Goal: Information Seeking & Learning: Learn about a topic

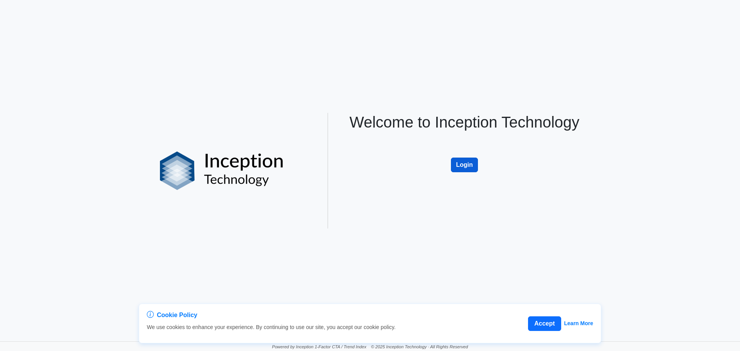
click at [369, 160] on button "Login" at bounding box center [464, 165] width 27 height 15
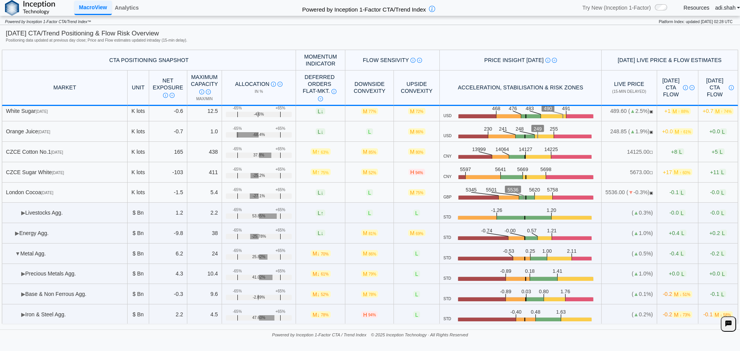
scroll to position [231, 0]
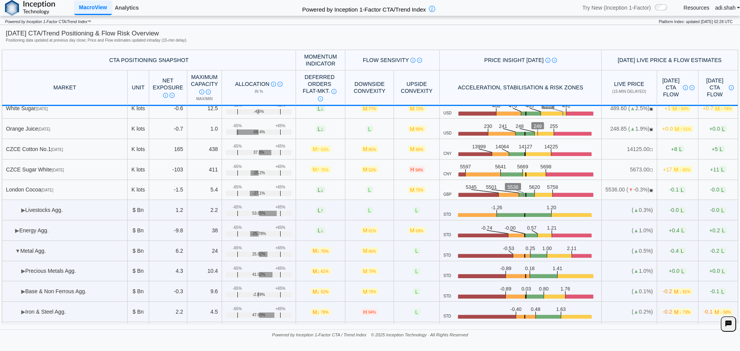
click at [121, 7] on link "Analytics" at bounding box center [127, 7] width 30 height 13
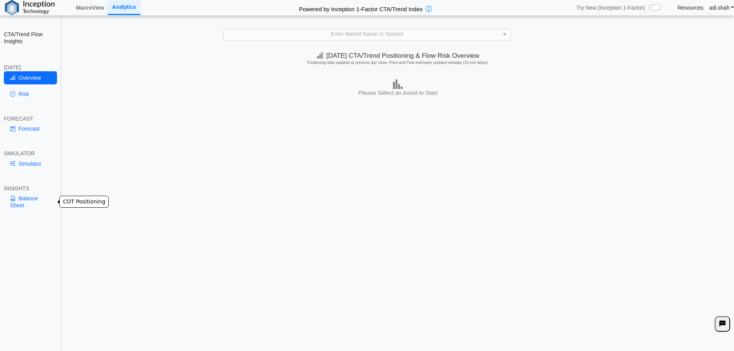
click at [28, 203] on link "Balance Sheet" at bounding box center [30, 202] width 53 height 20
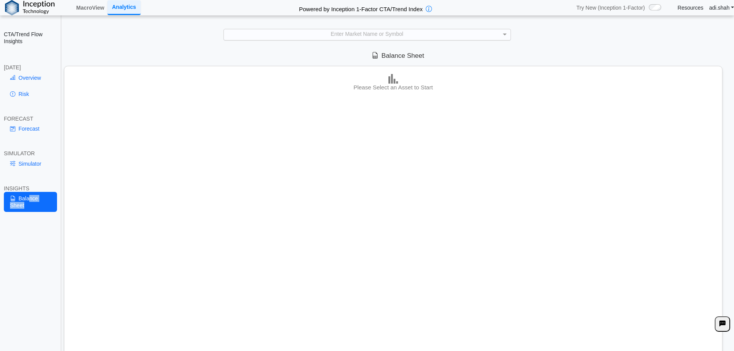
click at [406, 39] on div "Enter Market Name or Symbol" at bounding box center [367, 34] width 287 height 10
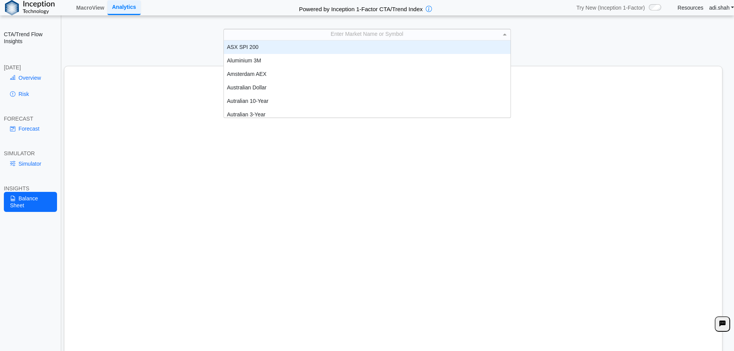
scroll to position [6, 6]
type input "**"
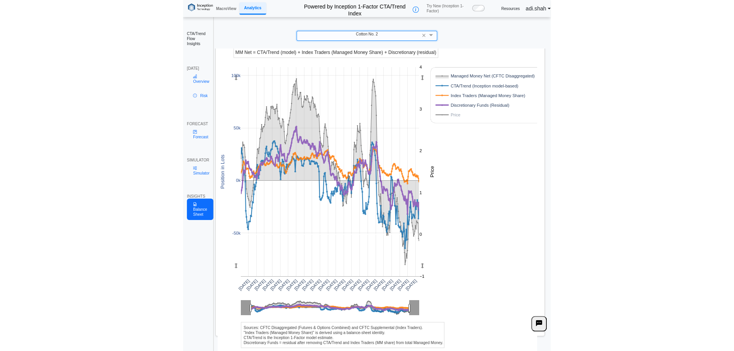
scroll to position [56, 0]
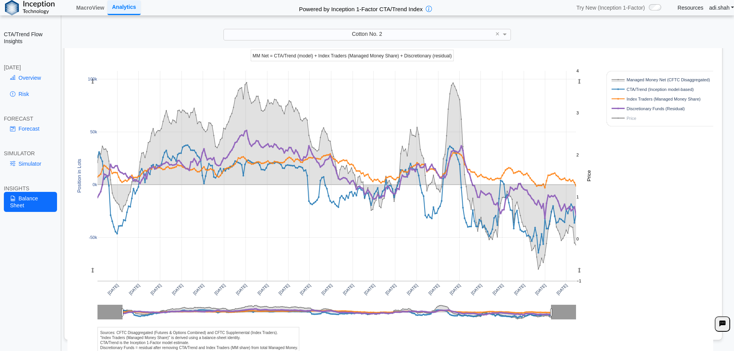
drag, startPoint x: 477, startPoint y: 296, endPoint x: 451, endPoint y: 298, distance: 26.3
click at [451, 298] on div "[DATE] [DATE] [DATE] [DATE] [DATE] [DATE] [DATE] [DATE] [DATE] [DATE] [DATE] [D…" at bounding box center [390, 191] width 646 height 333
drag, startPoint x: 462, startPoint y: 291, endPoint x: 414, endPoint y: 290, distance: 48.2
click at [414, 290] on div "[DATE] [DATE] [DATE] [DATE] [DATE] [DATE] [DATE] [DATE] [DATE] [DATE] [DATE] [D…" at bounding box center [390, 191] width 646 height 333
click at [40, 99] on link "Risk" at bounding box center [30, 93] width 53 height 13
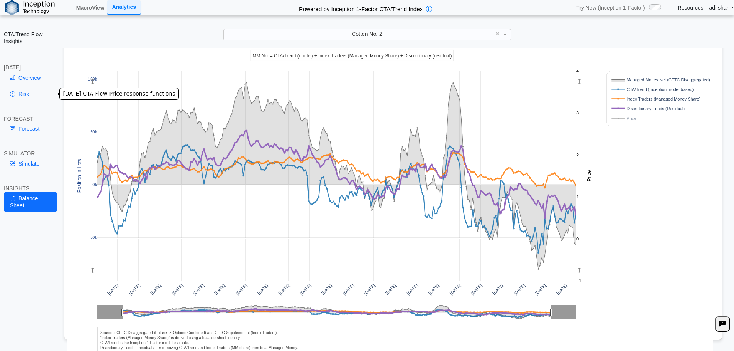
scroll to position [0, 0]
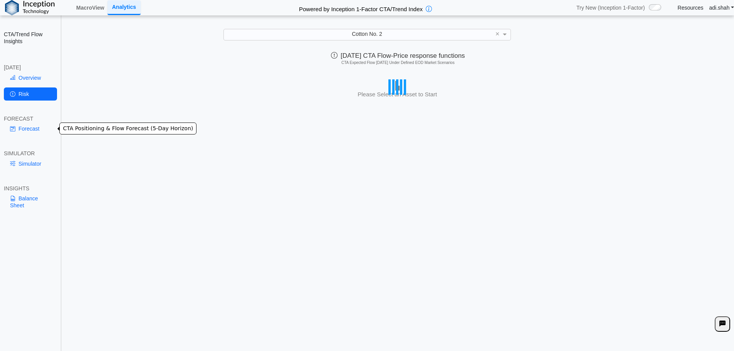
click at [35, 128] on link "Forecast" at bounding box center [30, 128] width 53 height 13
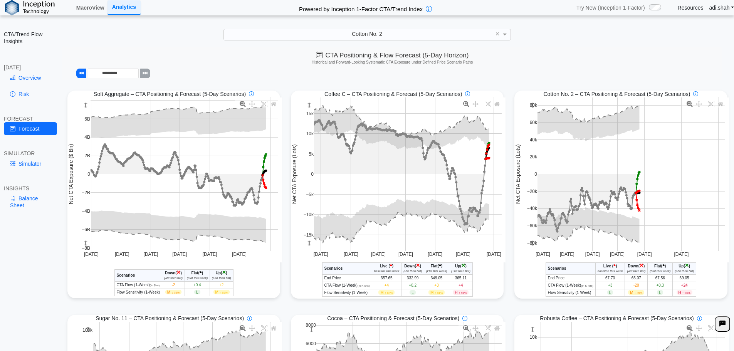
drag, startPoint x: 680, startPoint y: 257, endPoint x: 606, endPoint y: 261, distance: 73.4
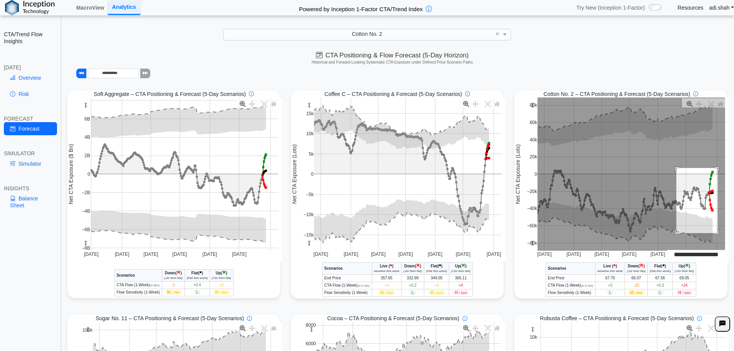
drag, startPoint x: 673, startPoint y: 169, endPoint x: 716, endPoint y: 233, distance: 77.7
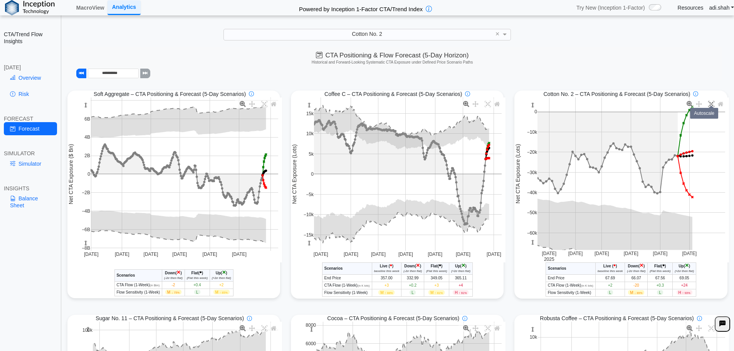
click at [708, 105] on icon at bounding box center [711, 104] width 6 height 6
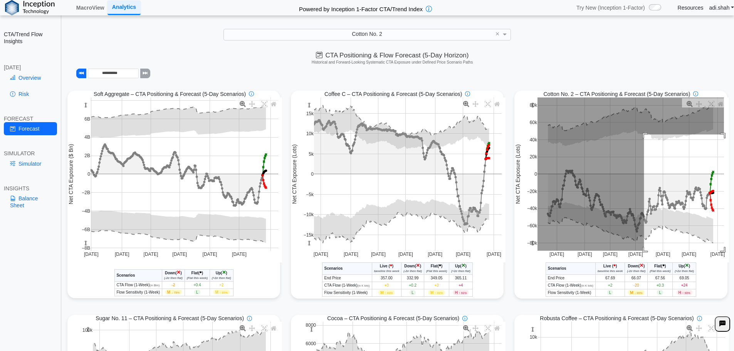
drag, startPoint x: 640, startPoint y: 135, endPoint x: 769, endPoint y: 256, distance: 176.4
click at [734, 256] on html "**********" at bounding box center [367, 181] width 734 height 363
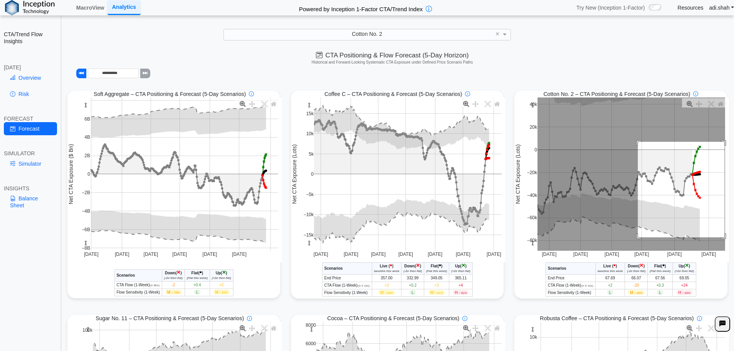
drag, startPoint x: 634, startPoint y: 143, endPoint x: 721, endPoint y: 238, distance: 129.1
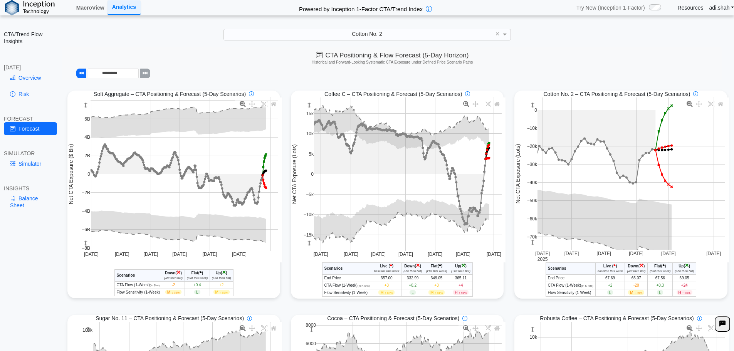
click at [559, 67] on div "**********" at bounding box center [392, 63] width 661 height 33
